Goal: Find specific page/section: Find specific page/section

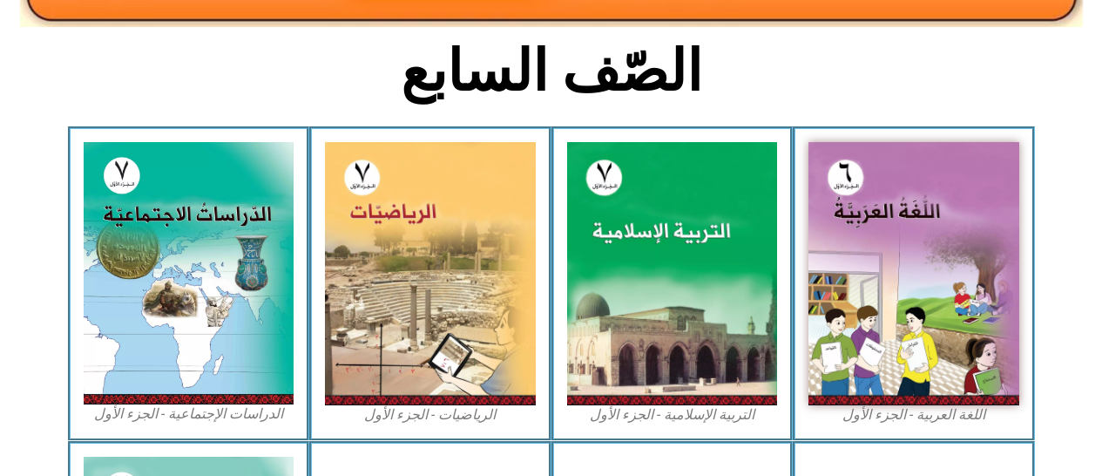
scroll to position [415, 0]
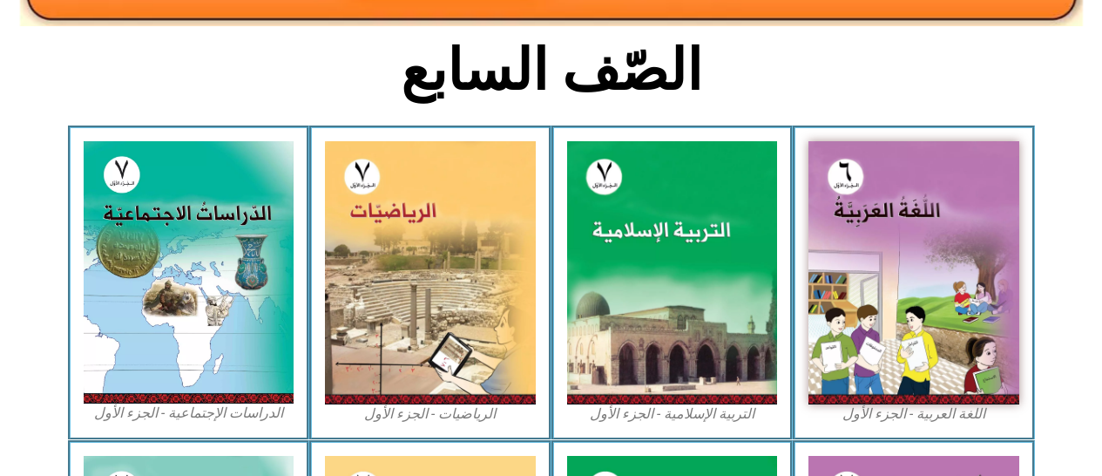
click at [860, 278] on img at bounding box center [913, 272] width 211 height 263
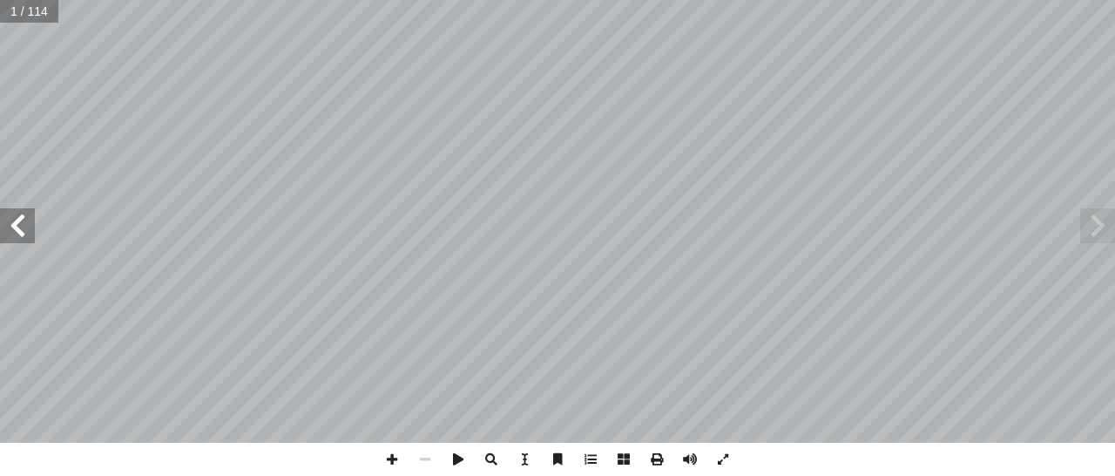
click at [15, 233] on span at bounding box center [17, 225] width 35 height 35
click at [17, 228] on span at bounding box center [17, 225] width 35 height 35
click at [25, 230] on span at bounding box center [17, 225] width 35 height 35
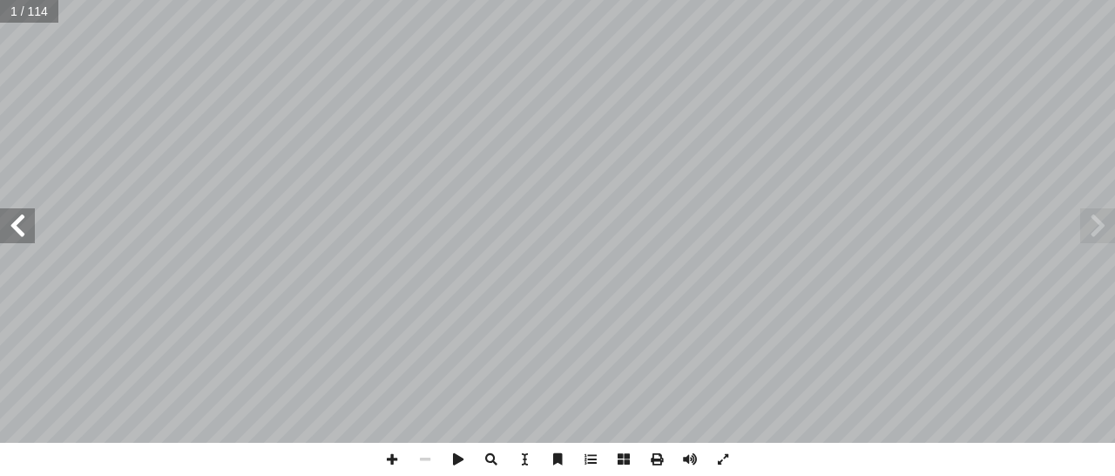
click at [30, 220] on span at bounding box center [17, 225] width 35 height 35
click at [32, 221] on span at bounding box center [17, 225] width 35 height 35
click at [27, 223] on span at bounding box center [17, 225] width 35 height 35
click at [22, 224] on span at bounding box center [17, 225] width 35 height 35
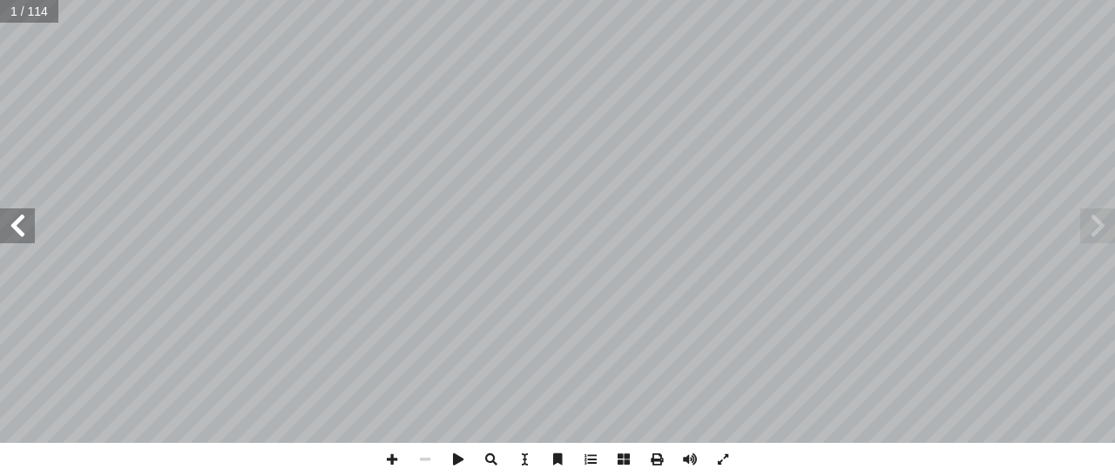
click at [22, 224] on span at bounding box center [17, 225] width 35 height 35
click at [20, 224] on span at bounding box center [17, 225] width 35 height 35
click at [21, 220] on span at bounding box center [17, 225] width 35 height 35
